Goal: Task Accomplishment & Management: Use online tool/utility

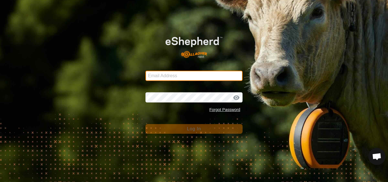
click at [176, 77] on input "Email Address" at bounding box center [193, 76] width 97 height 10
type input "[EMAIL_ADDRESS][DOMAIN_NAME]"
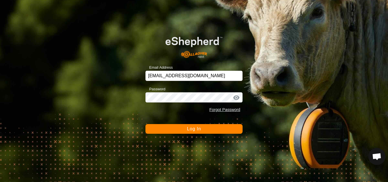
click at [188, 127] on span "Log In" at bounding box center [194, 128] width 14 height 5
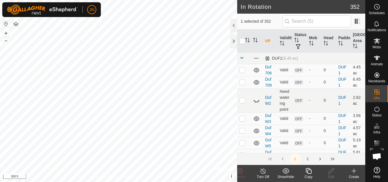
click at [253, 162] on div "1 2" at bounding box center [301, 159] width 128 height 12
click at [310, 171] on icon at bounding box center [308, 170] width 7 height 7
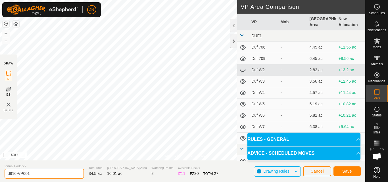
click at [35, 173] on input "d916-VP001" at bounding box center [44, 174] width 79 height 10
type input "d917"
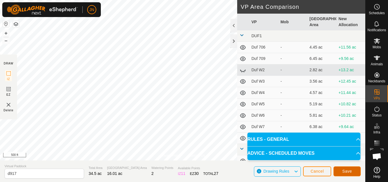
click at [347, 170] on span "Save" at bounding box center [347, 171] width 10 height 5
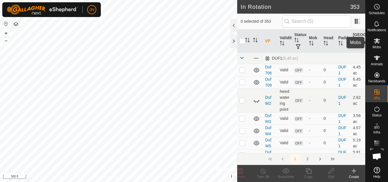
click at [377, 40] on icon at bounding box center [376, 40] width 6 height 5
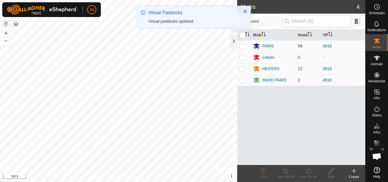
click at [242, 46] on p-checkbox at bounding box center [242, 46] width 6 height 5
checkbox input "true"
click at [243, 68] on p-checkbox at bounding box center [242, 68] width 6 height 5
checkbox input "true"
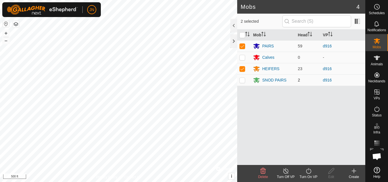
click at [244, 81] on p-checkbox at bounding box center [242, 80] width 6 height 5
checkbox input "true"
click at [307, 171] on icon at bounding box center [308, 170] width 7 height 7
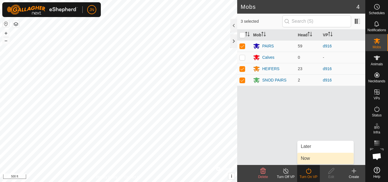
click at [306, 159] on link "Now" at bounding box center [325, 158] width 56 height 11
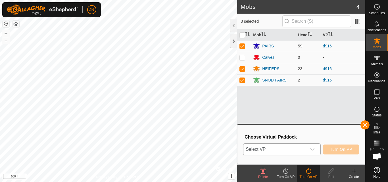
click at [282, 150] on span "Select VP" at bounding box center [274, 149] width 63 height 11
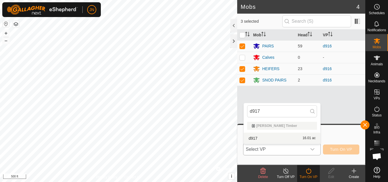
type input "d917"
click at [284, 137] on li "d917 16.01 ac" at bounding box center [281, 137] width 77 height 11
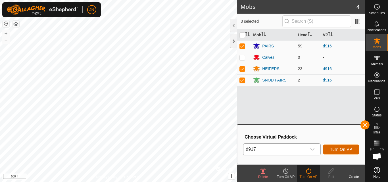
click at [343, 150] on span "Turn On VP" at bounding box center [341, 149] width 22 height 5
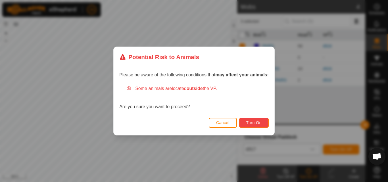
click at [253, 122] on span "Turn On" at bounding box center [253, 122] width 15 height 5
